Goal: Find specific page/section: Find specific page/section

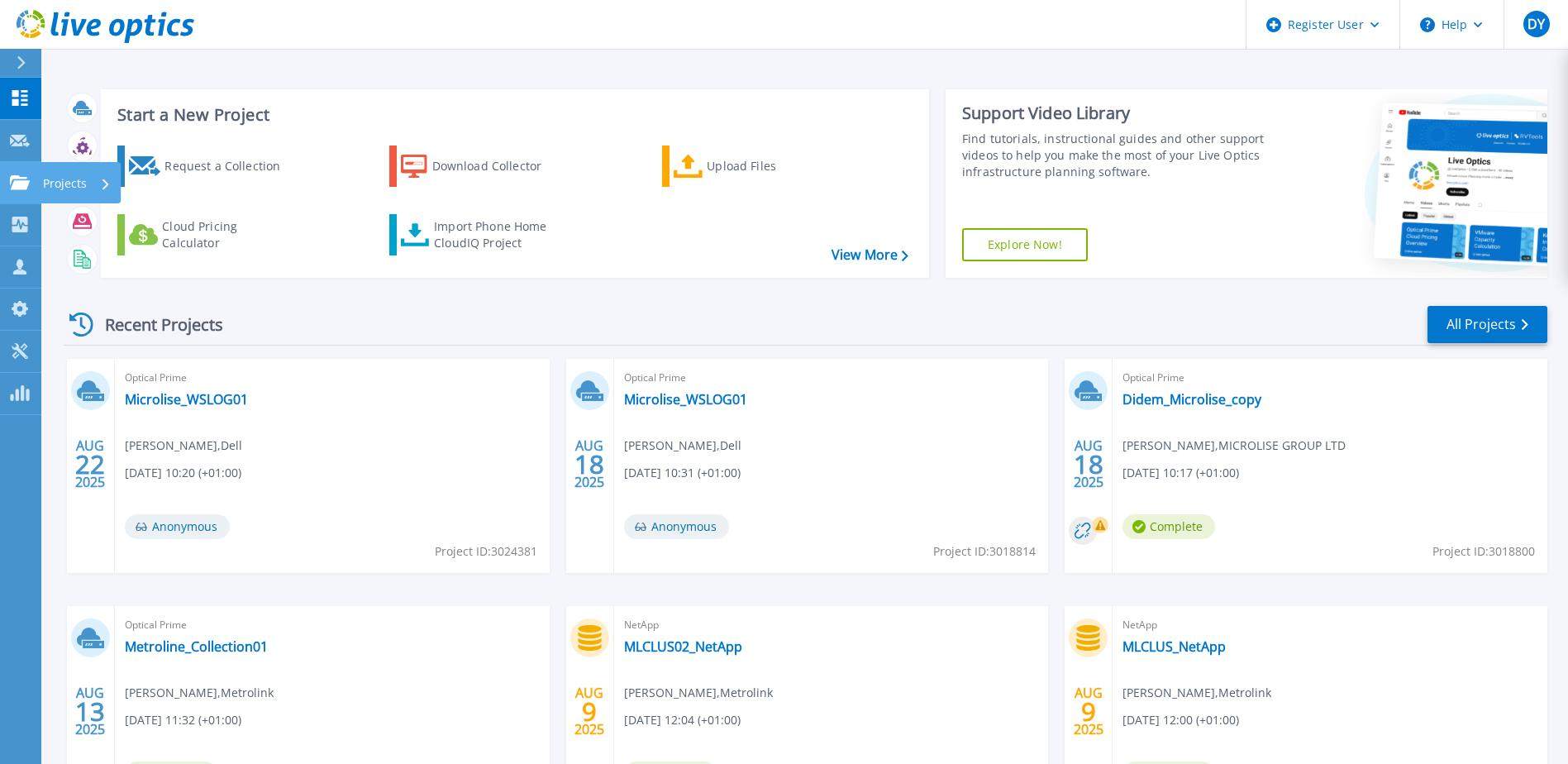
click at [74, 182] on p "Projects" at bounding box center [64, 184] width 44 height 43
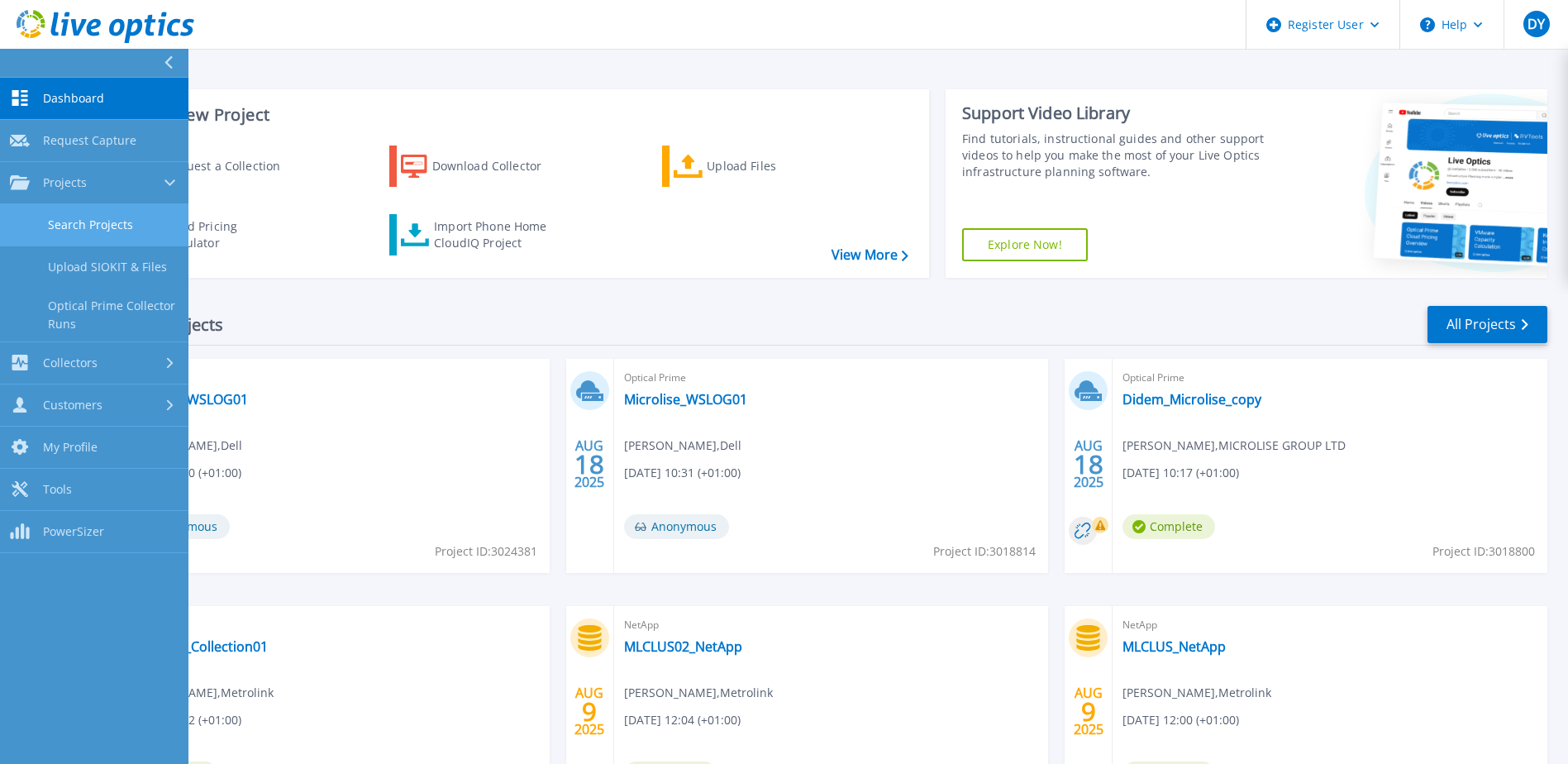
click at [108, 229] on link "Search Projects" at bounding box center [94, 224] width 188 height 42
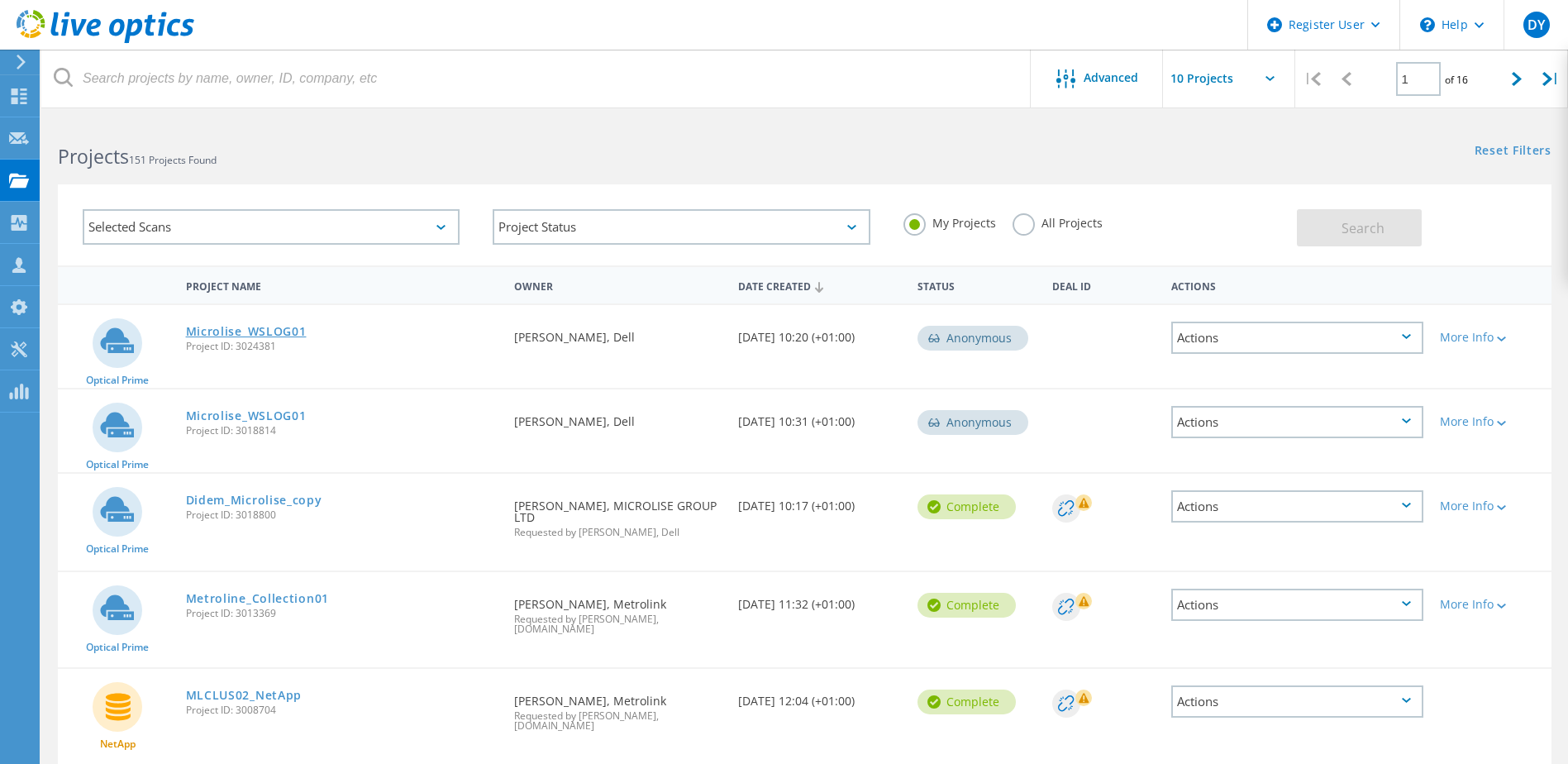
click at [222, 331] on link "Microlise_WSLOG01" at bounding box center [247, 331] width 121 height 11
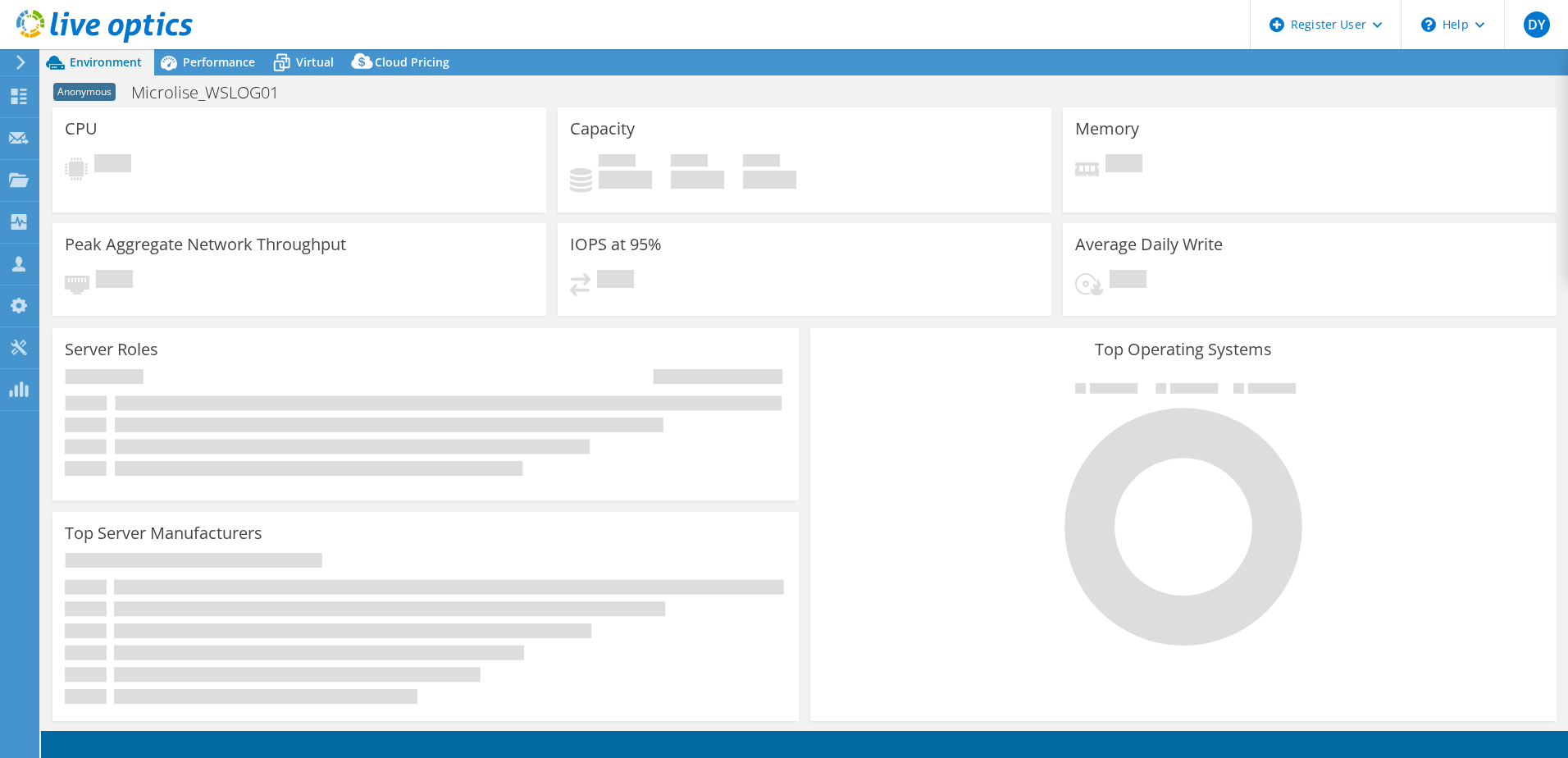
select select "USD"
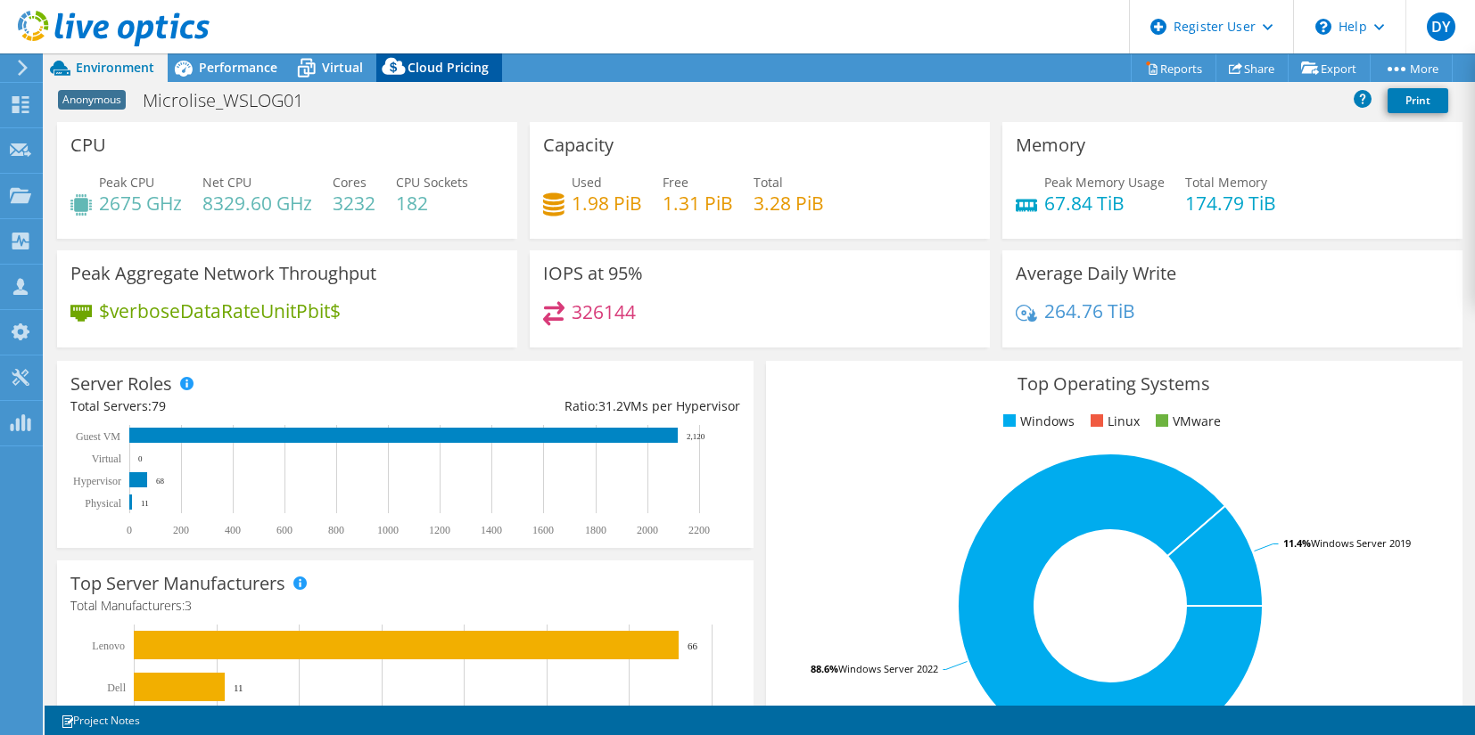
click at [413, 65] on span "Cloud Pricing" at bounding box center [447, 67] width 81 height 17
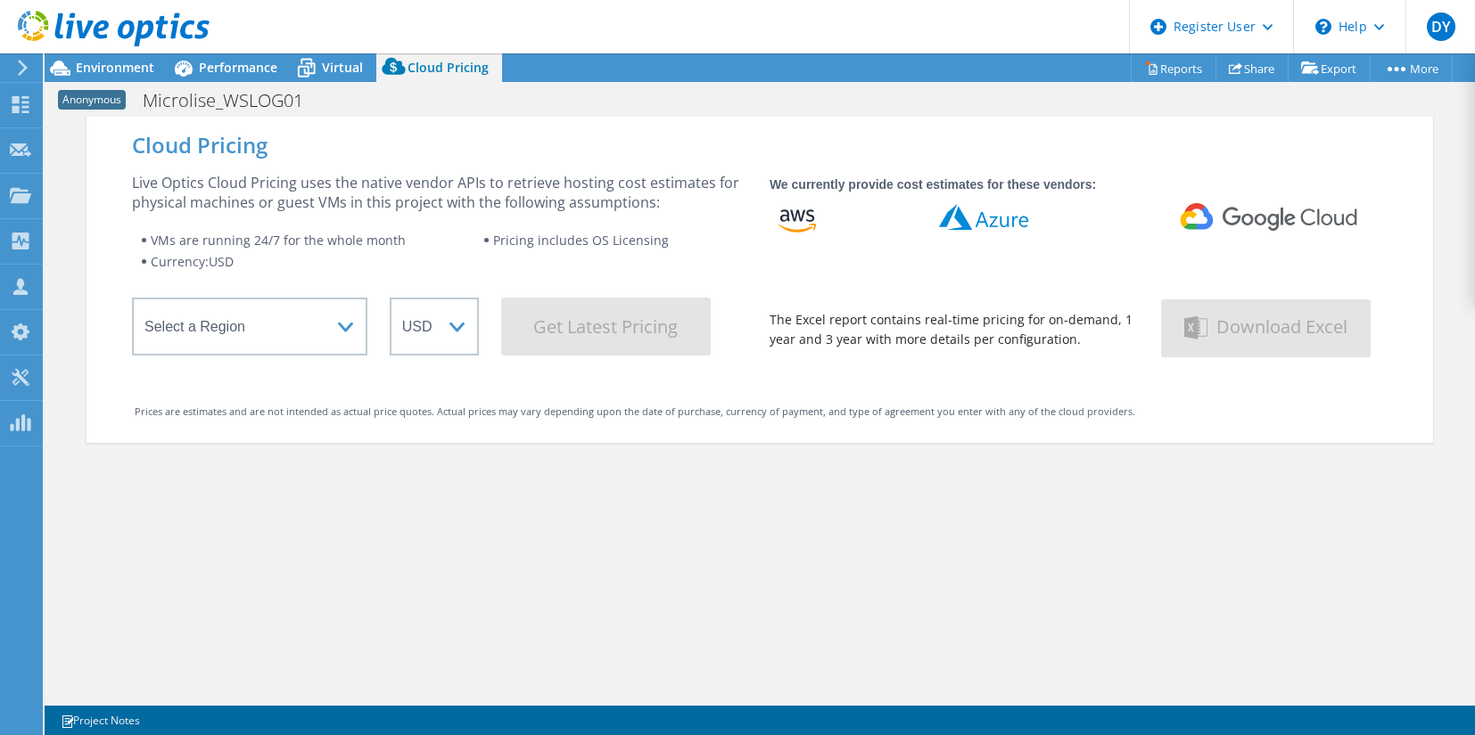
click at [594, 331] on wrapper "Select a Region [GEOGRAPHIC_DATA] ([GEOGRAPHIC_DATA]) [GEOGRAPHIC_DATA] ([GEOGR…" at bounding box center [439, 327] width 615 height 58
click at [231, 58] on div "Performance" at bounding box center [229, 67] width 123 height 29
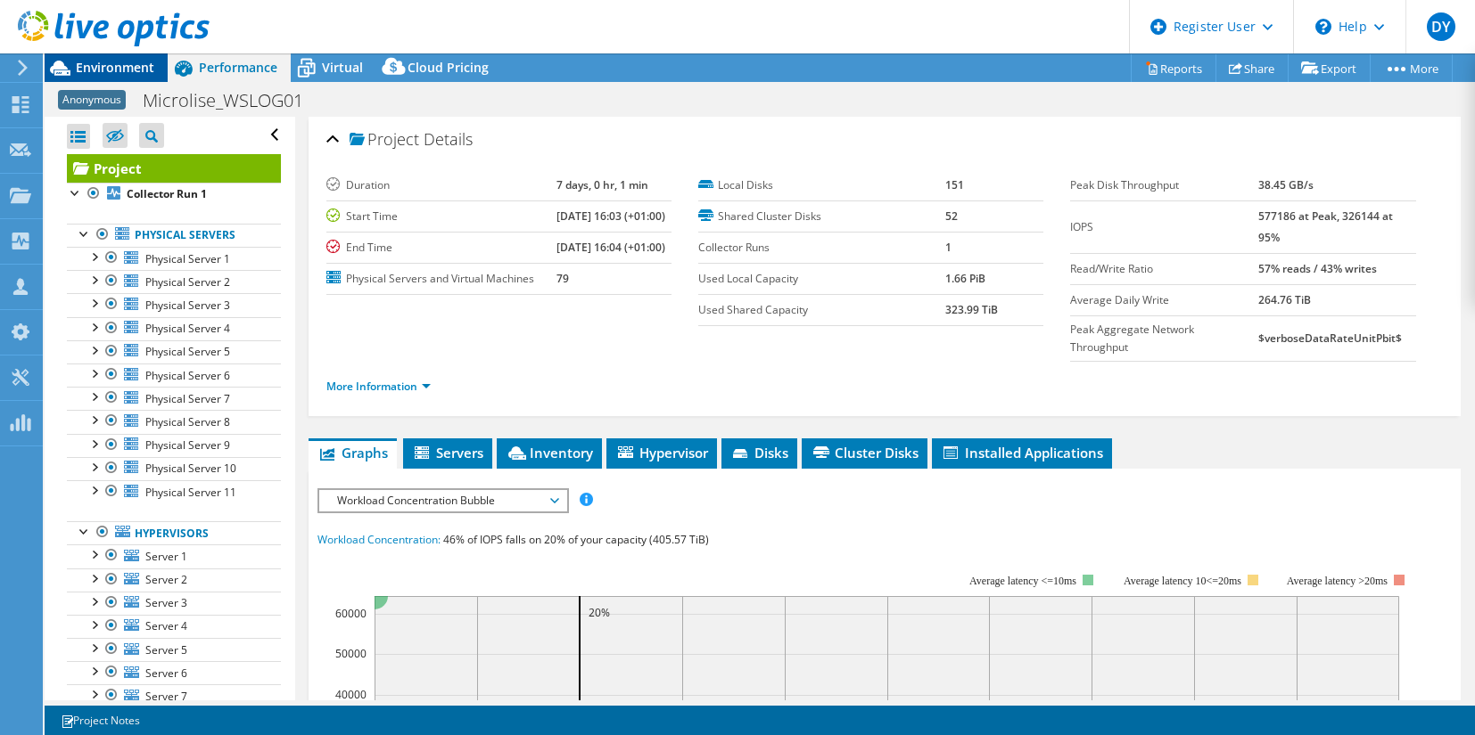
click at [136, 65] on span "Environment" at bounding box center [115, 67] width 78 height 17
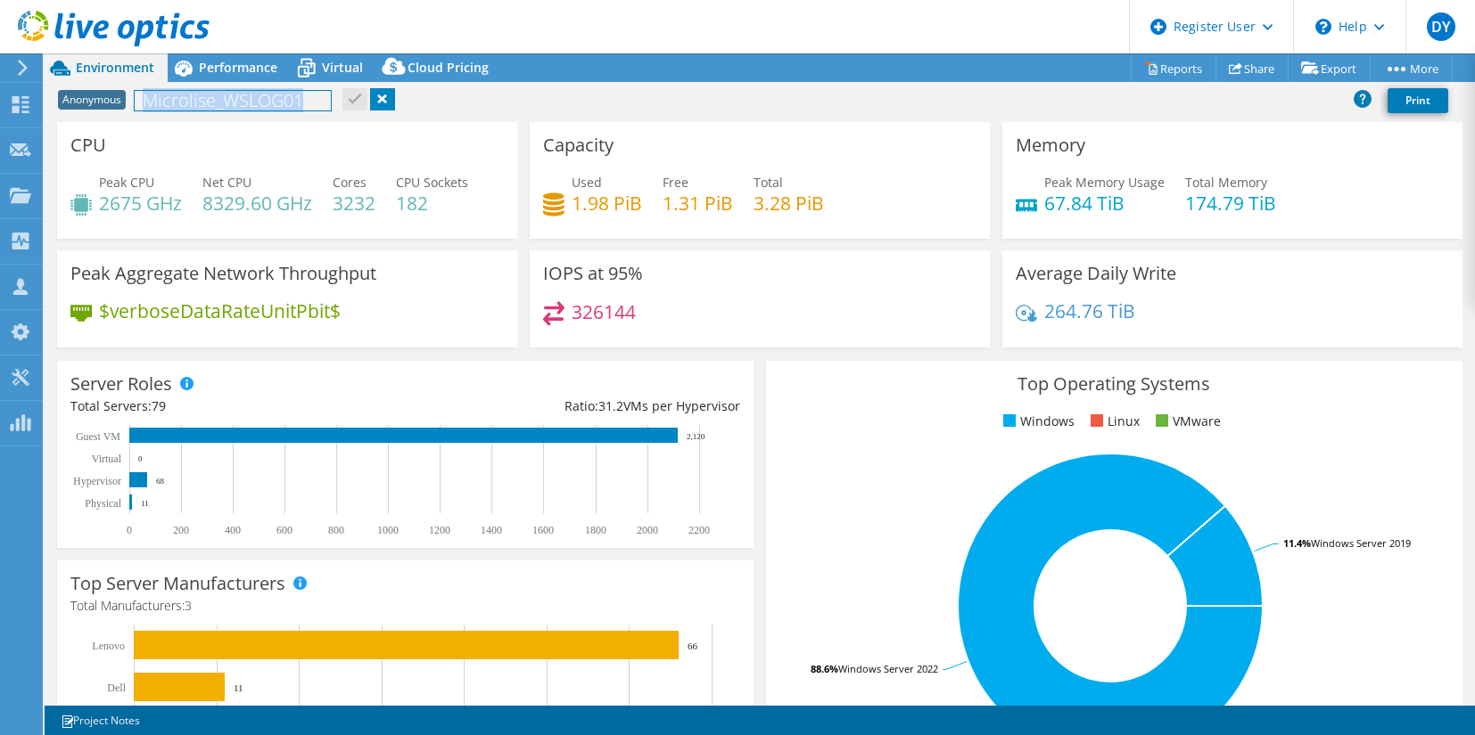
drag, startPoint x: 320, startPoint y: 100, endPoint x: 131, endPoint y: 101, distance: 189.0
click at [131, 101] on div "Anonymous Microlise_WSLOG01 Print" at bounding box center [760, 100] width 1430 height 33
click at [385, 91] on link at bounding box center [382, 99] width 25 height 22
click at [326, 98] on h1 "Microlise_WSLOG01" at bounding box center [233, 101] width 196 height 20
drag, startPoint x: 308, startPoint y: 103, endPoint x: 129, endPoint y: 110, distance: 178.4
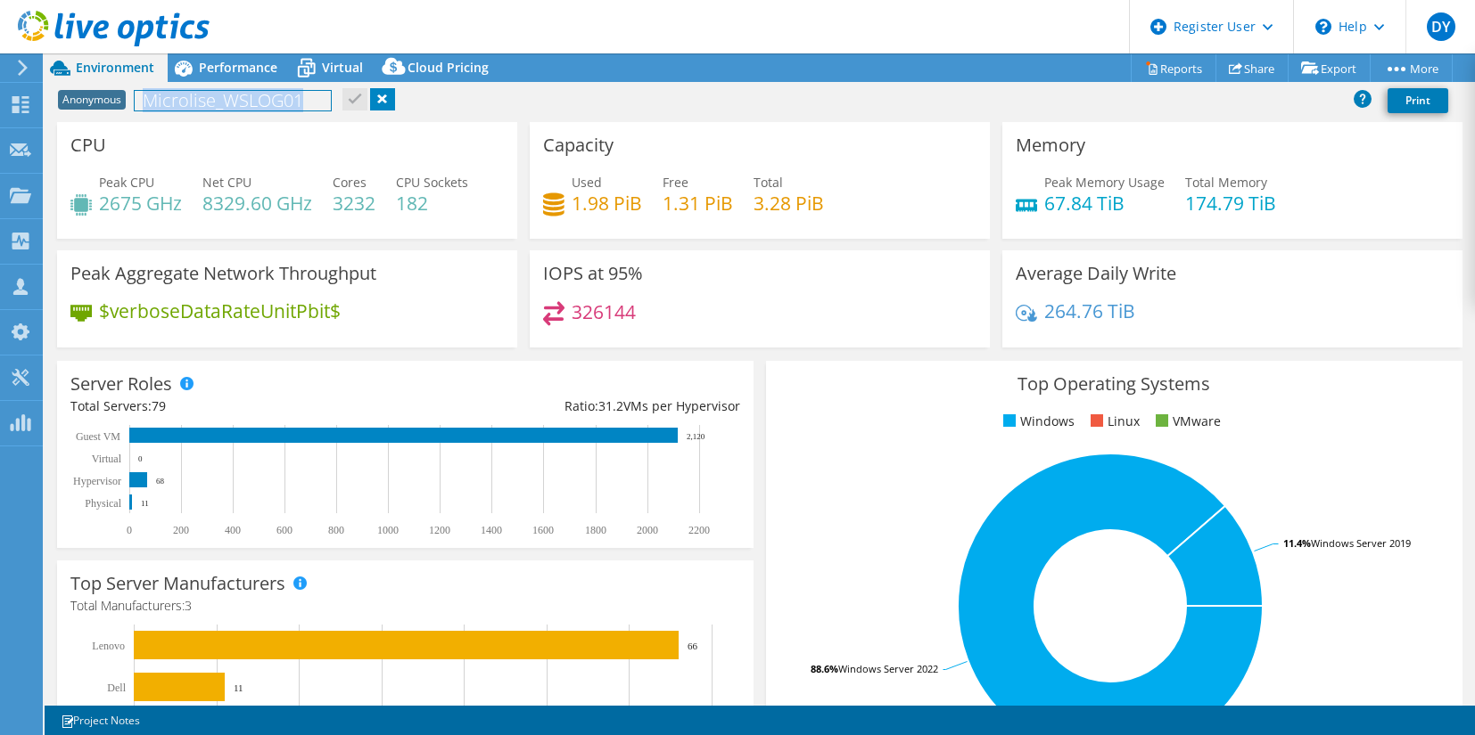
click at [129, 110] on div "Anonymous Microlise_WSLOG01 Print" at bounding box center [760, 100] width 1430 height 33
click at [250, 64] on span "Performance" at bounding box center [238, 67] width 78 height 17
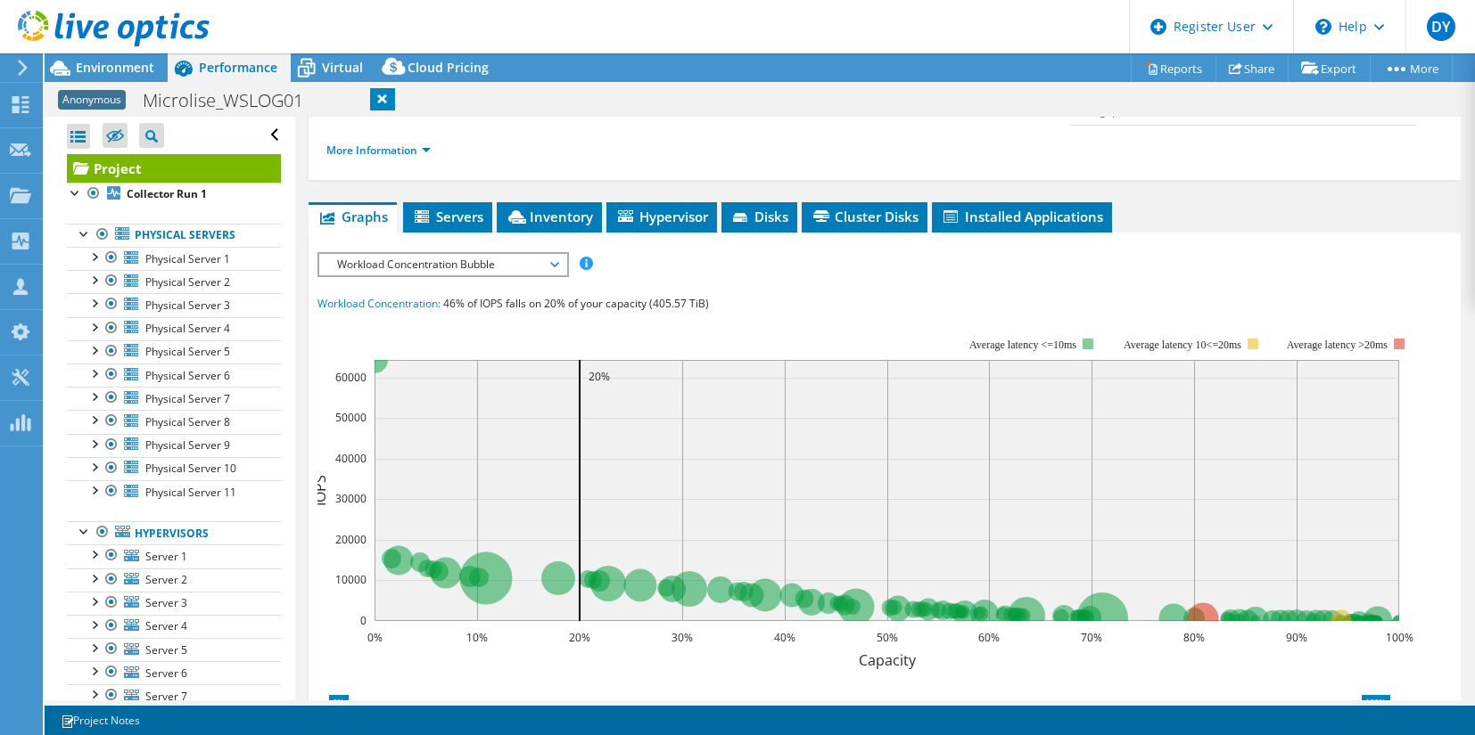
scroll to position [267, 0]
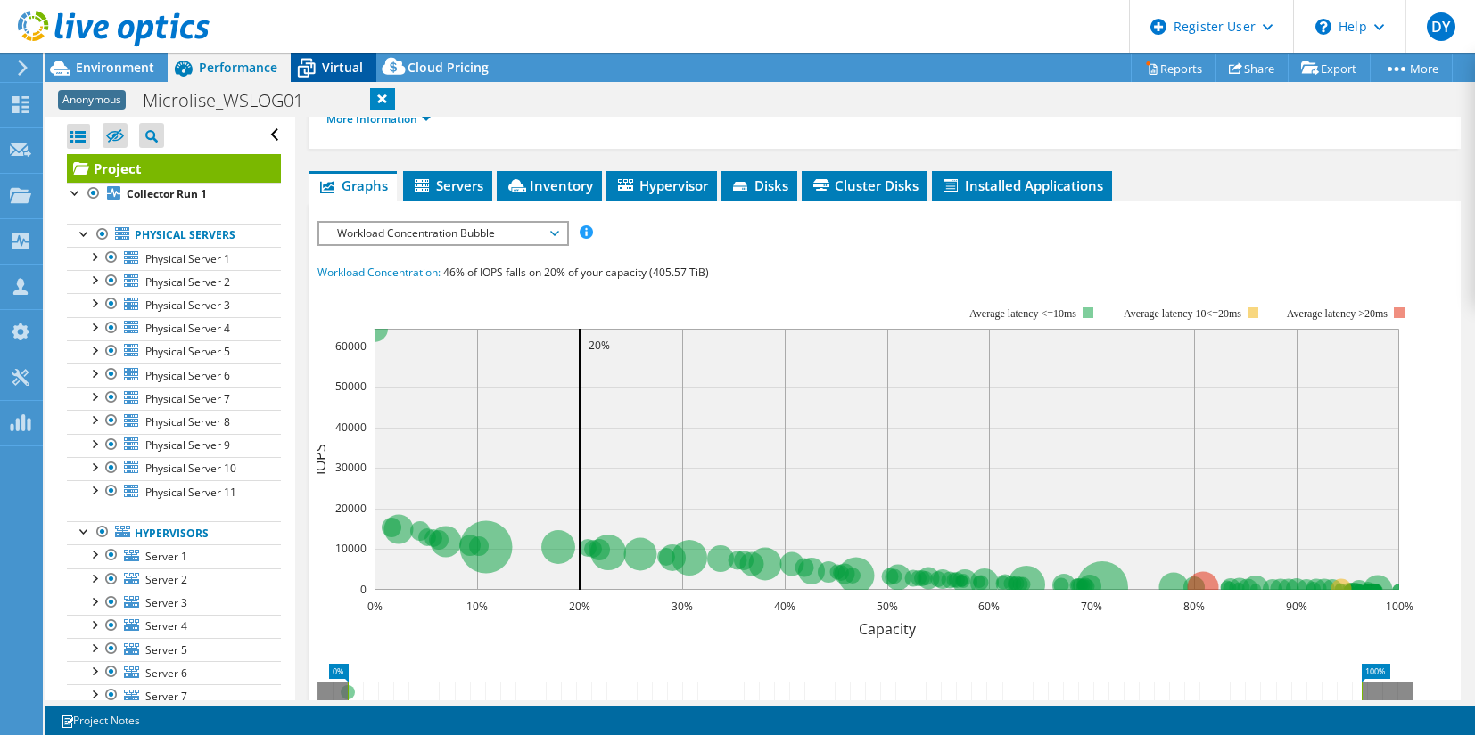
click at [329, 62] on span "Virtual" at bounding box center [342, 67] width 41 height 17
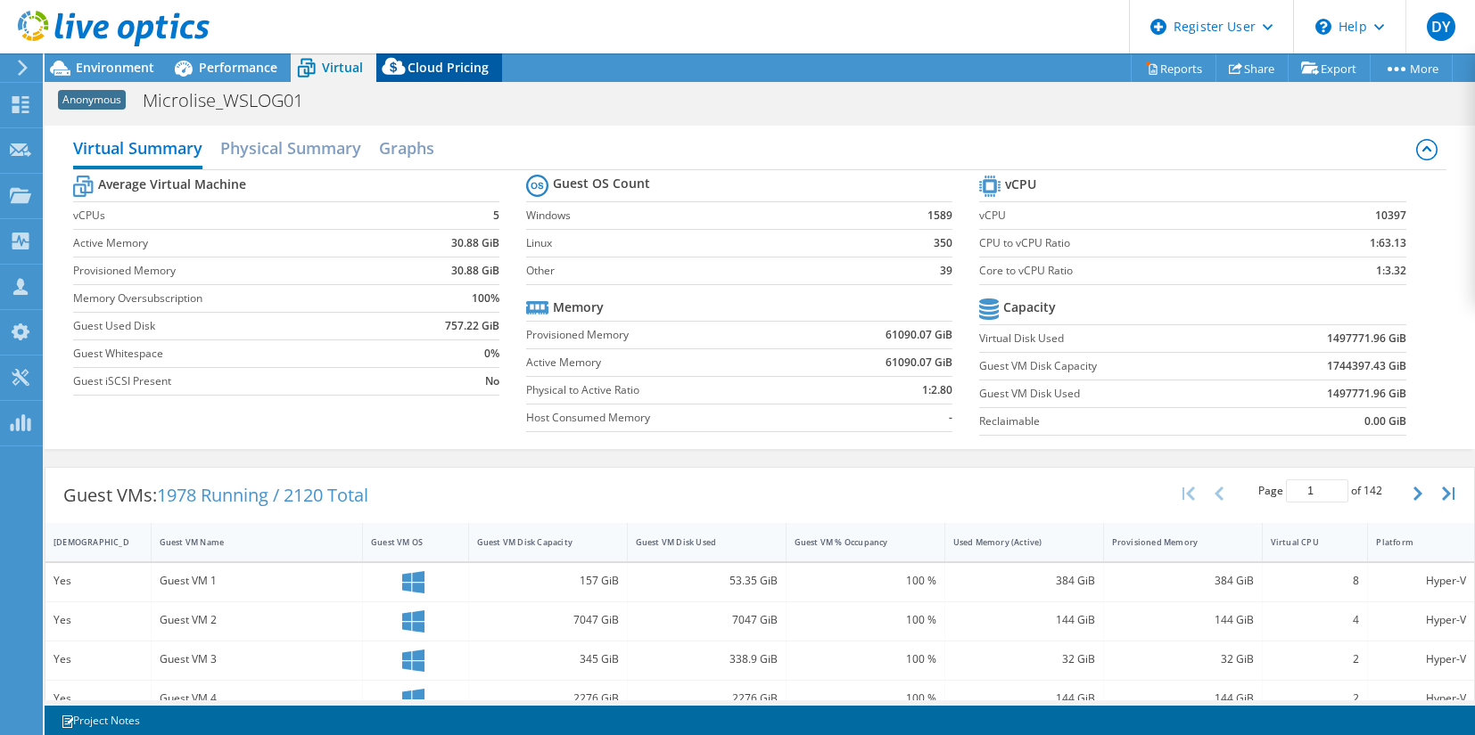
click at [429, 69] on span "Cloud Pricing" at bounding box center [447, 67] width 81 height 17
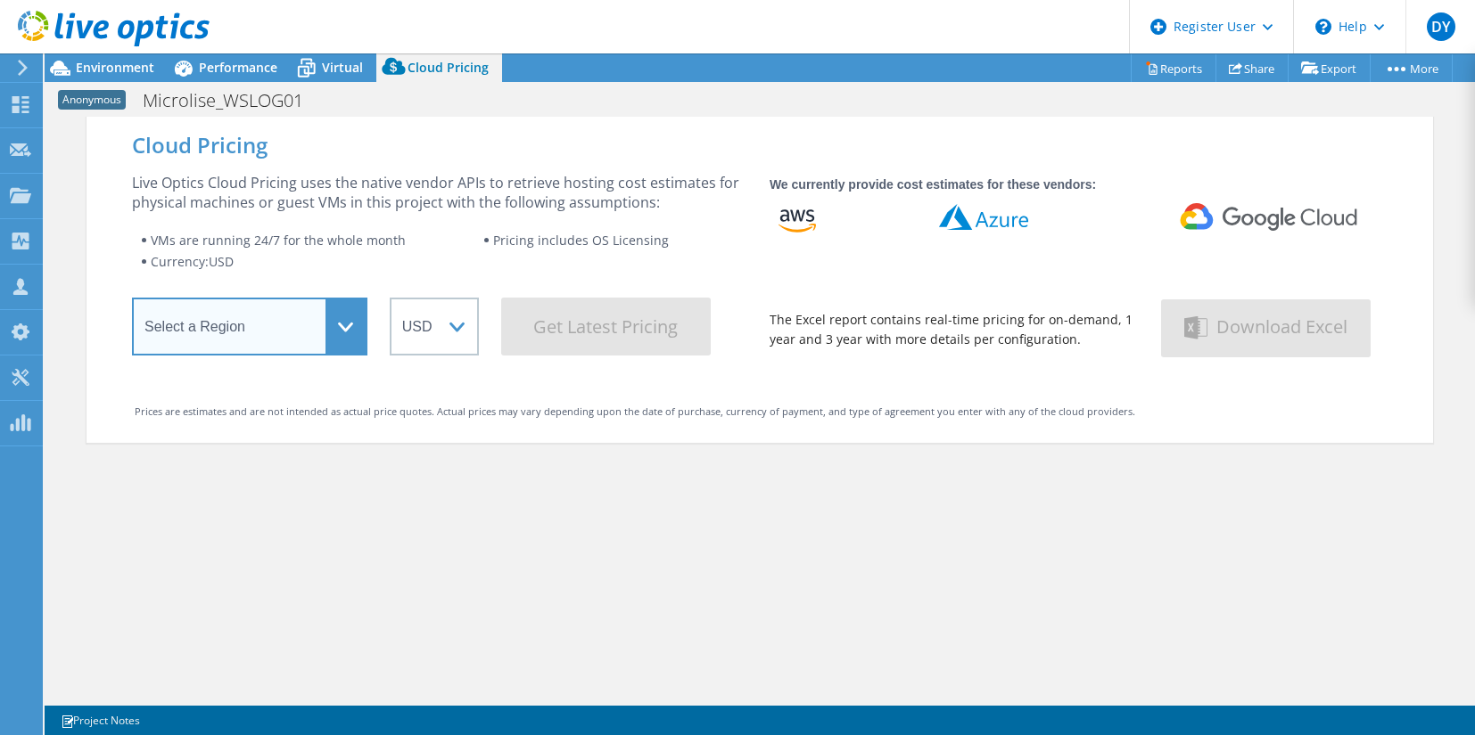
click at [335, 325] on select "Select a Region [GEOGRAPHIC_DATA] ([GEOGRAPHIC_DATA]) [GEOGRAPHIC_DATA] ([GEOGR…" at bounding box center [249, 327] width 235 height 58
